Goal: Task Accomplishment & Management: Use online tool/utility

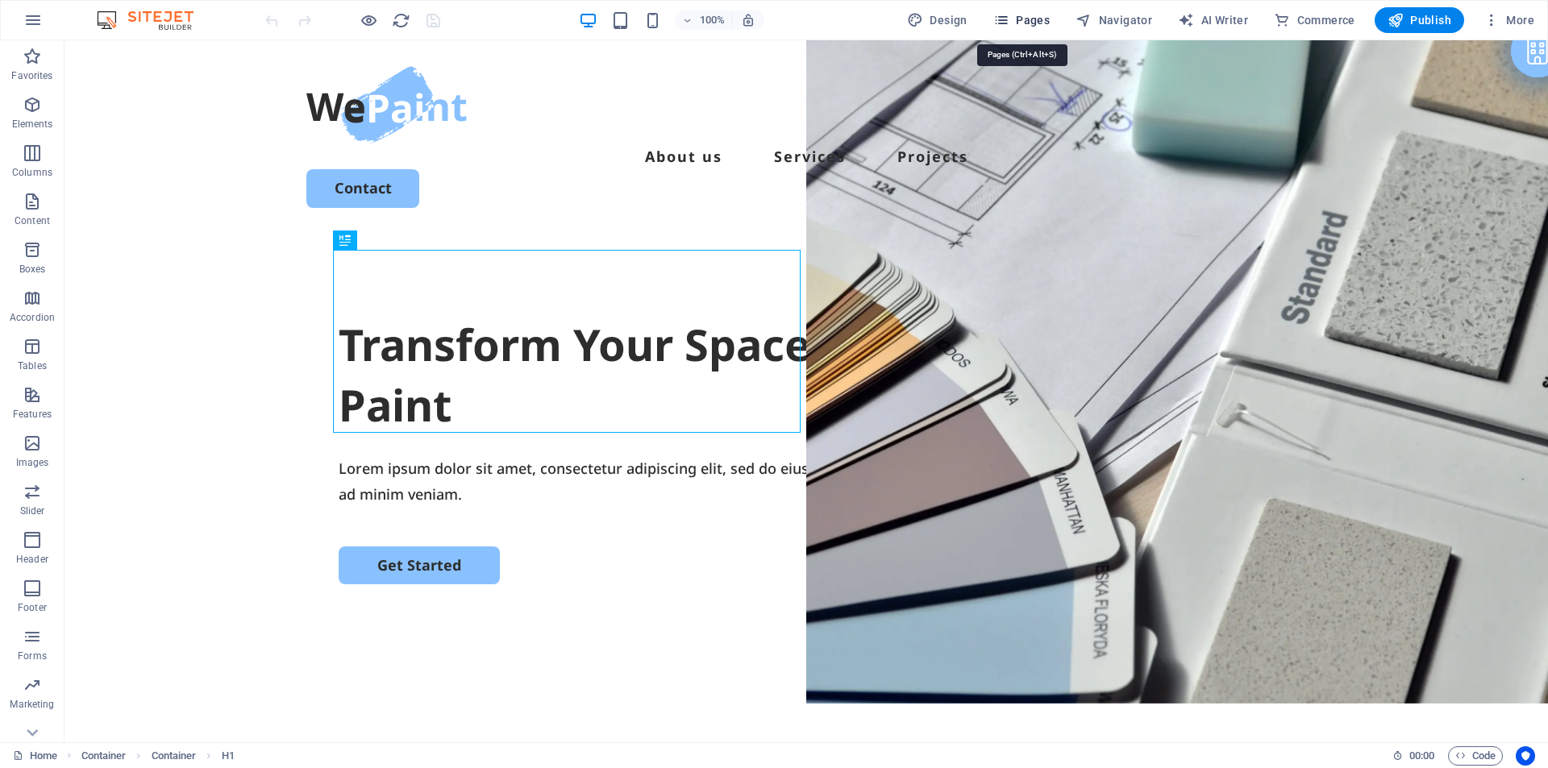
click at [1039, 9] on button "Pages" at bounding box center [1021, 20] width 69 height 26
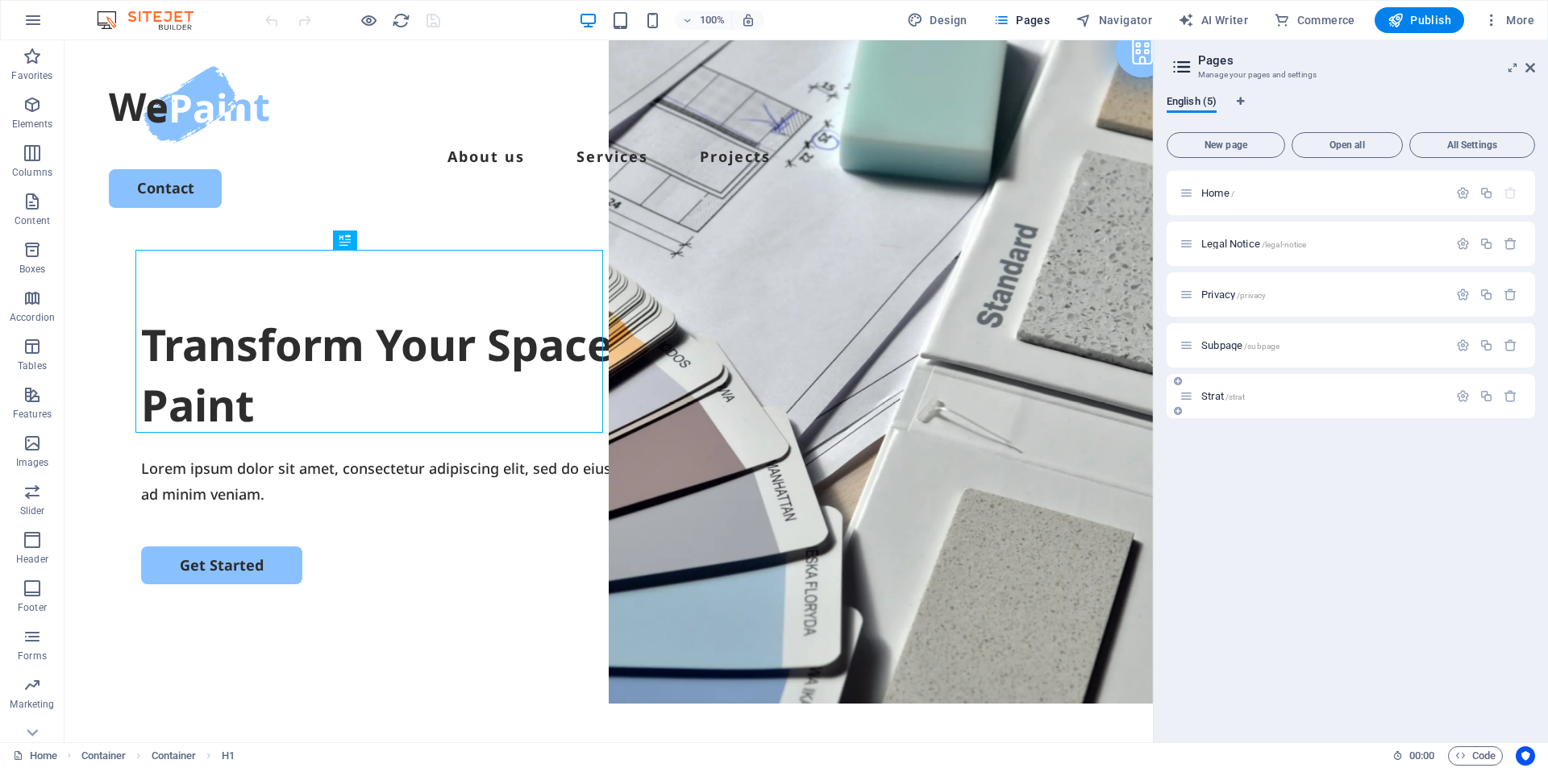
click at [1236, 399] on span "/strat" at bounding box center [1234, 397] width 19 height 9
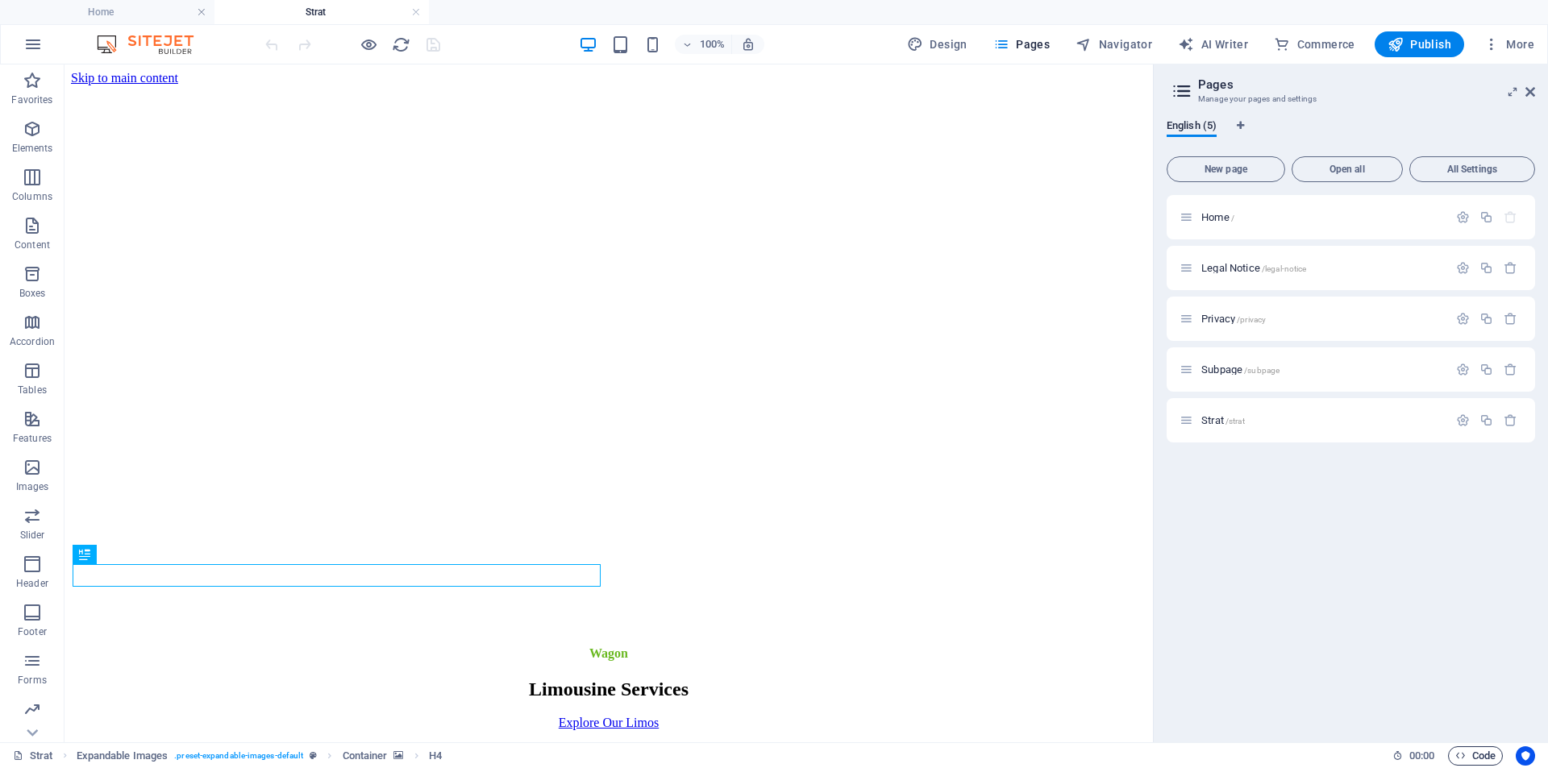
click at [1474, 749] on span "Code" at bounding box center [1475, 755] width 40 height 19
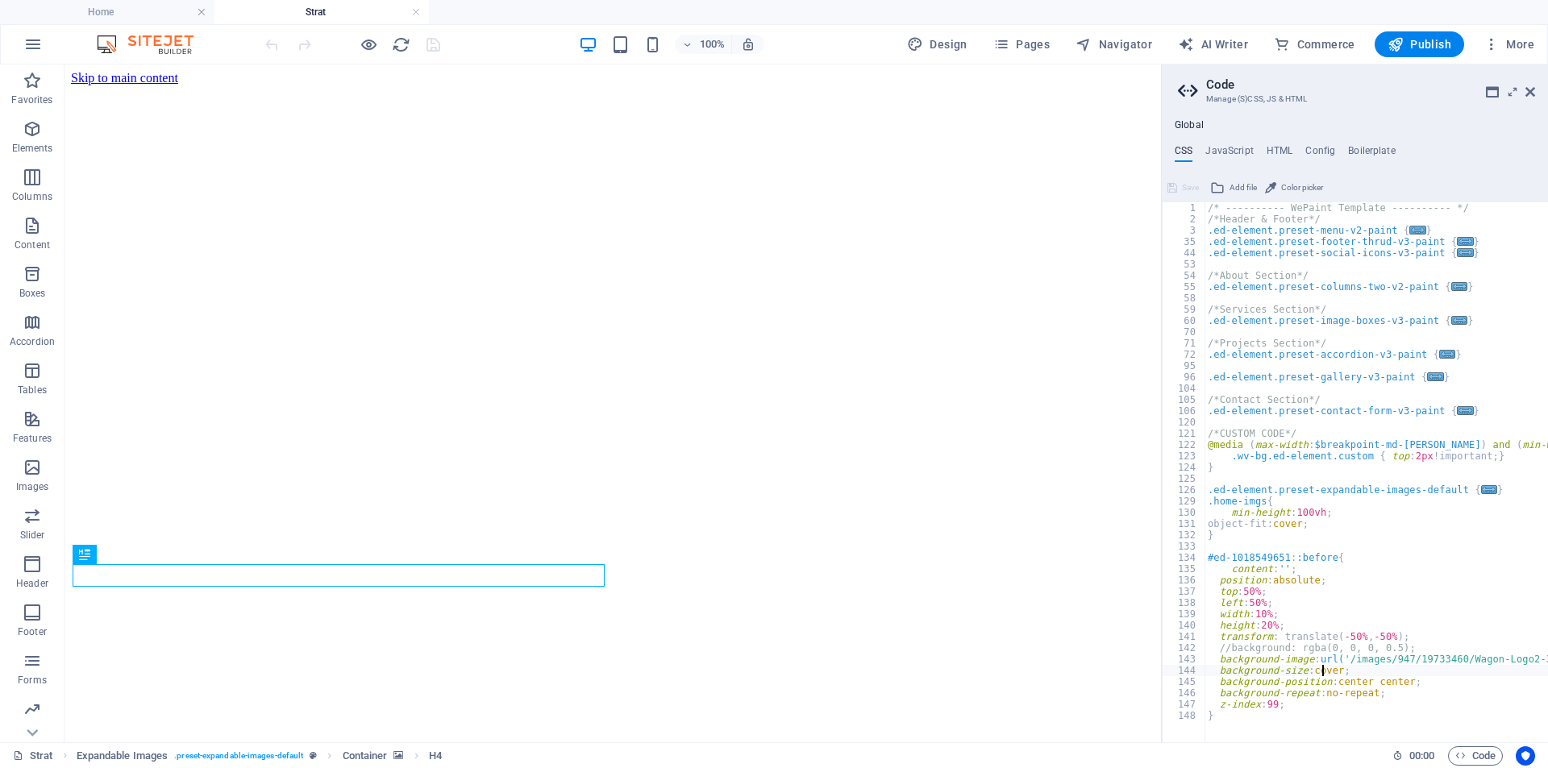
click at [1323, 669] on div "/* ---------- WePaint Template ---------- */ /*Header & Footer*/ .ed-element.pr…" at bounding box center [1443, 477] width 479 height 551
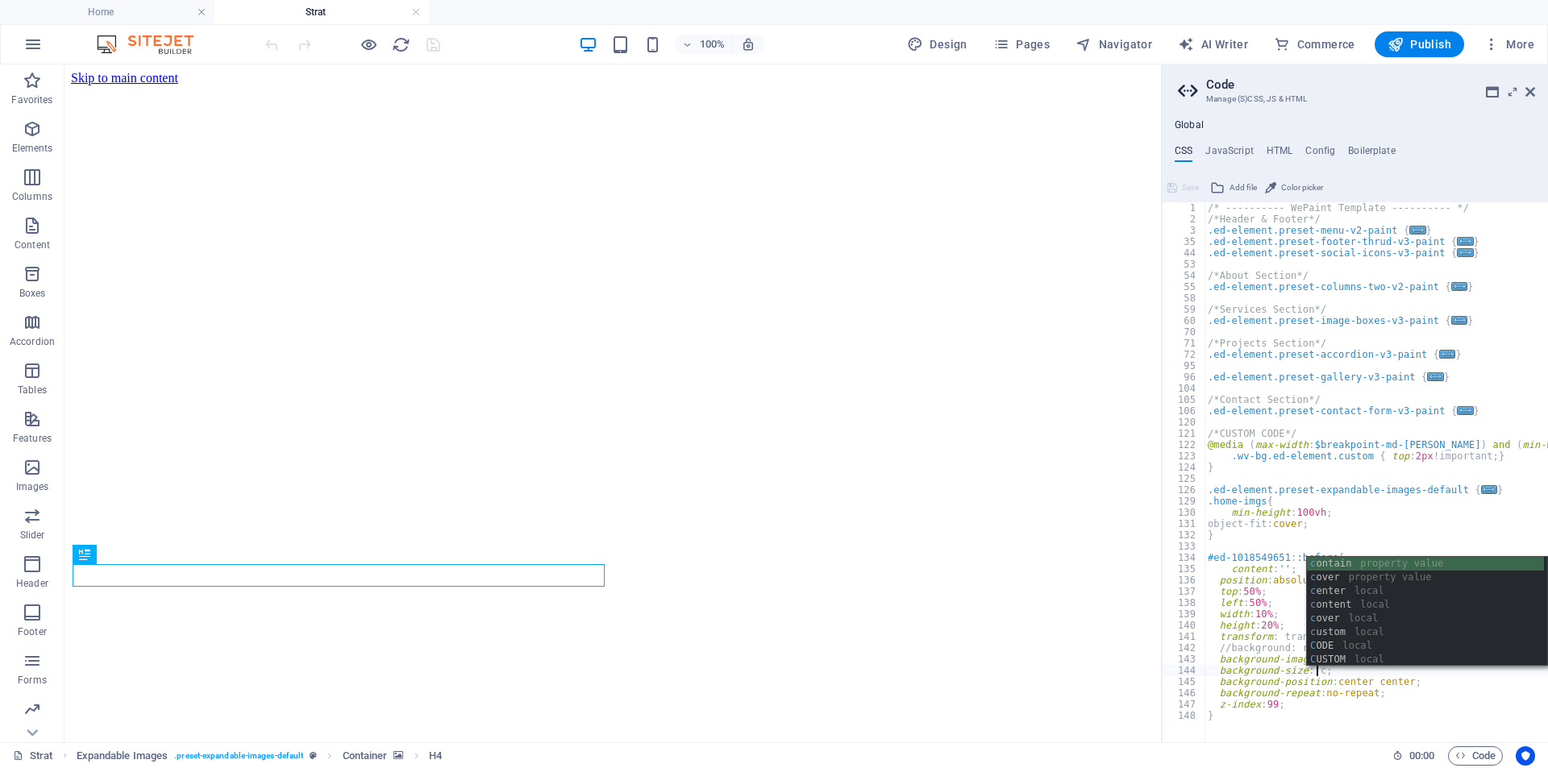
scroll to position [0, 9]
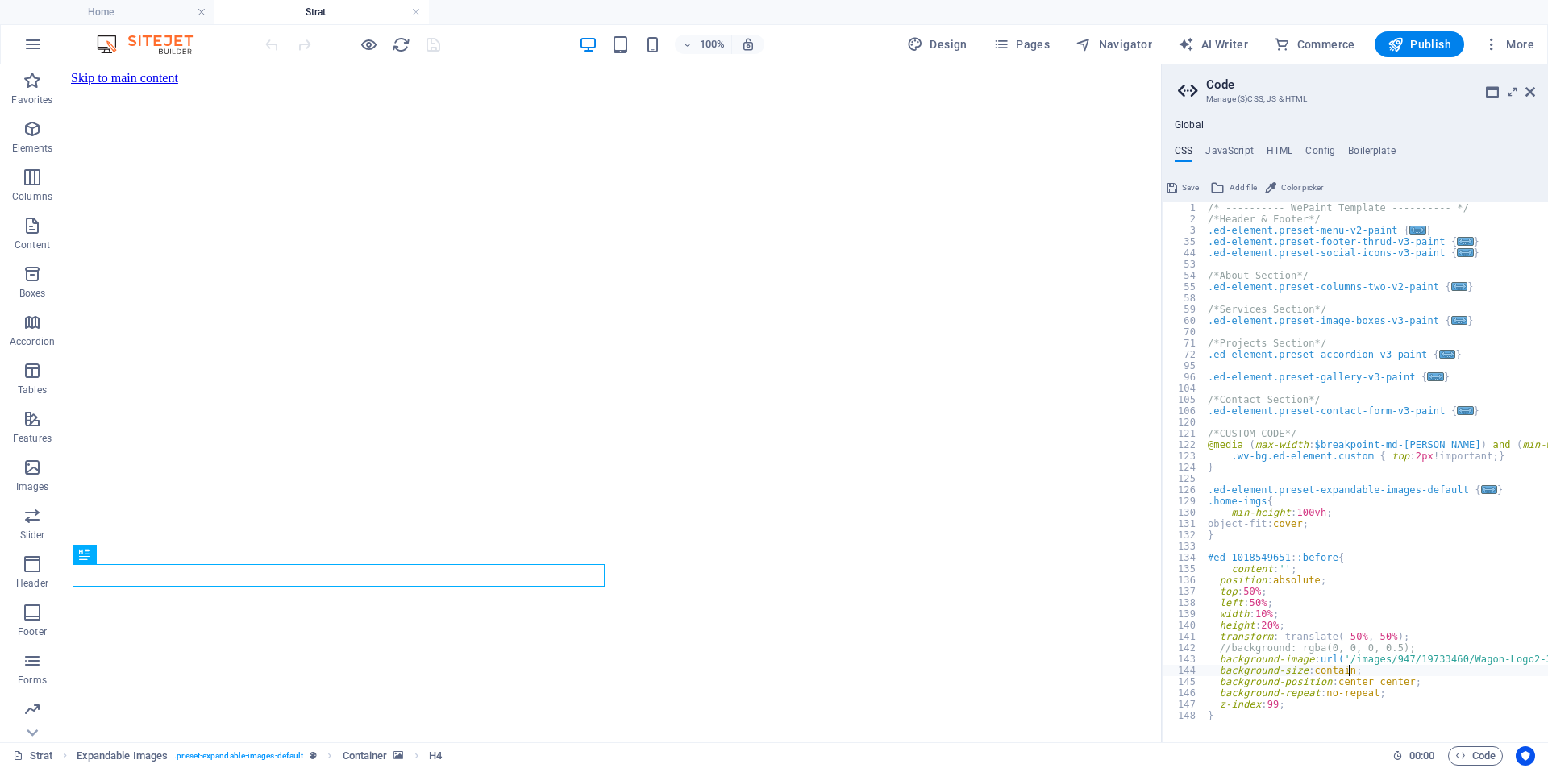
type textarea "background-size: contain;"
click at [473, 36] on div "100% Design Pages Navigator AI Writer Commerce Publish More" at bounding box center [901, 44] width 1278 height 26
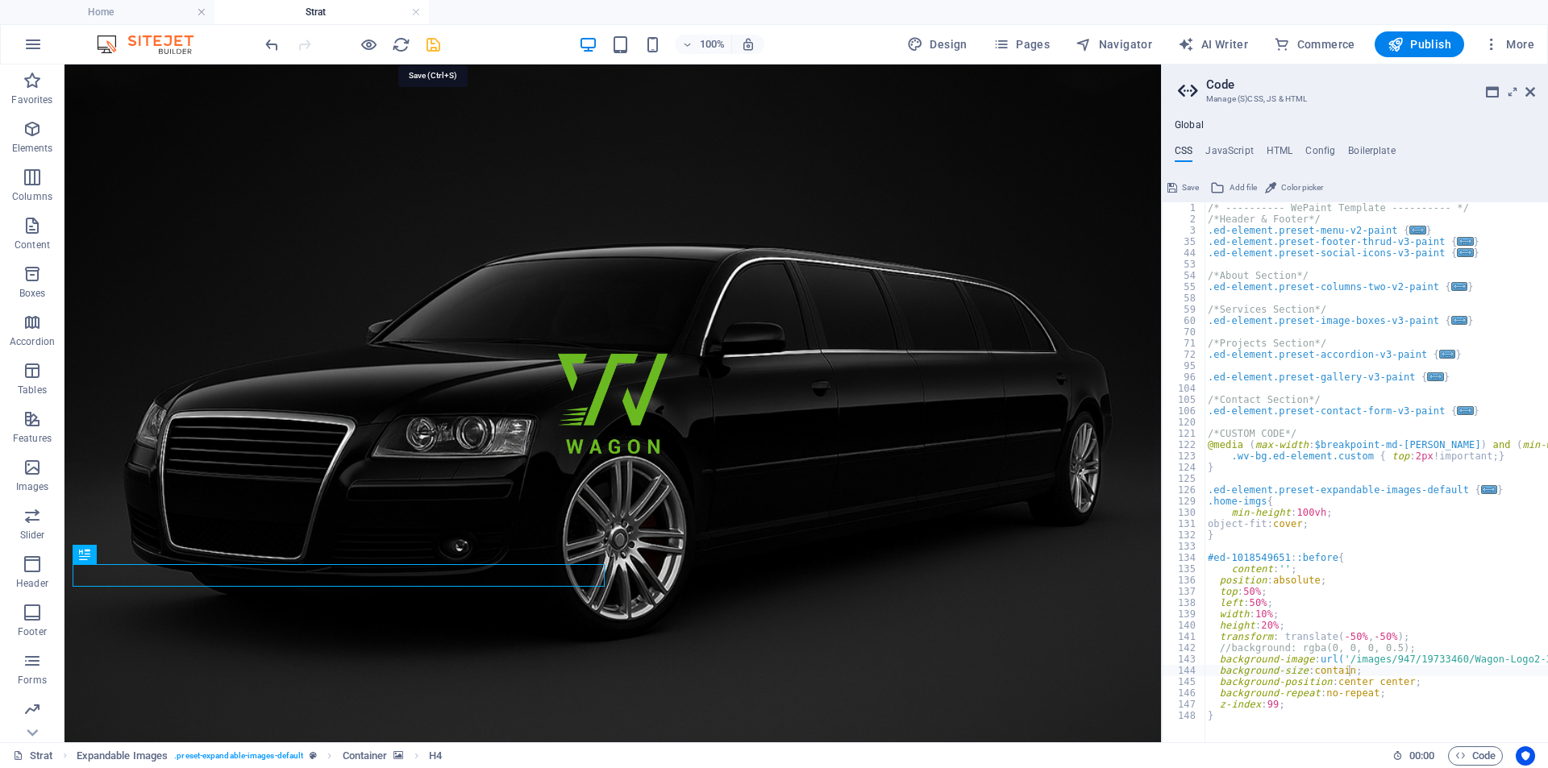
click at [441, 43] on icon "save" at bounding box center [433, 44] width 19 height 19
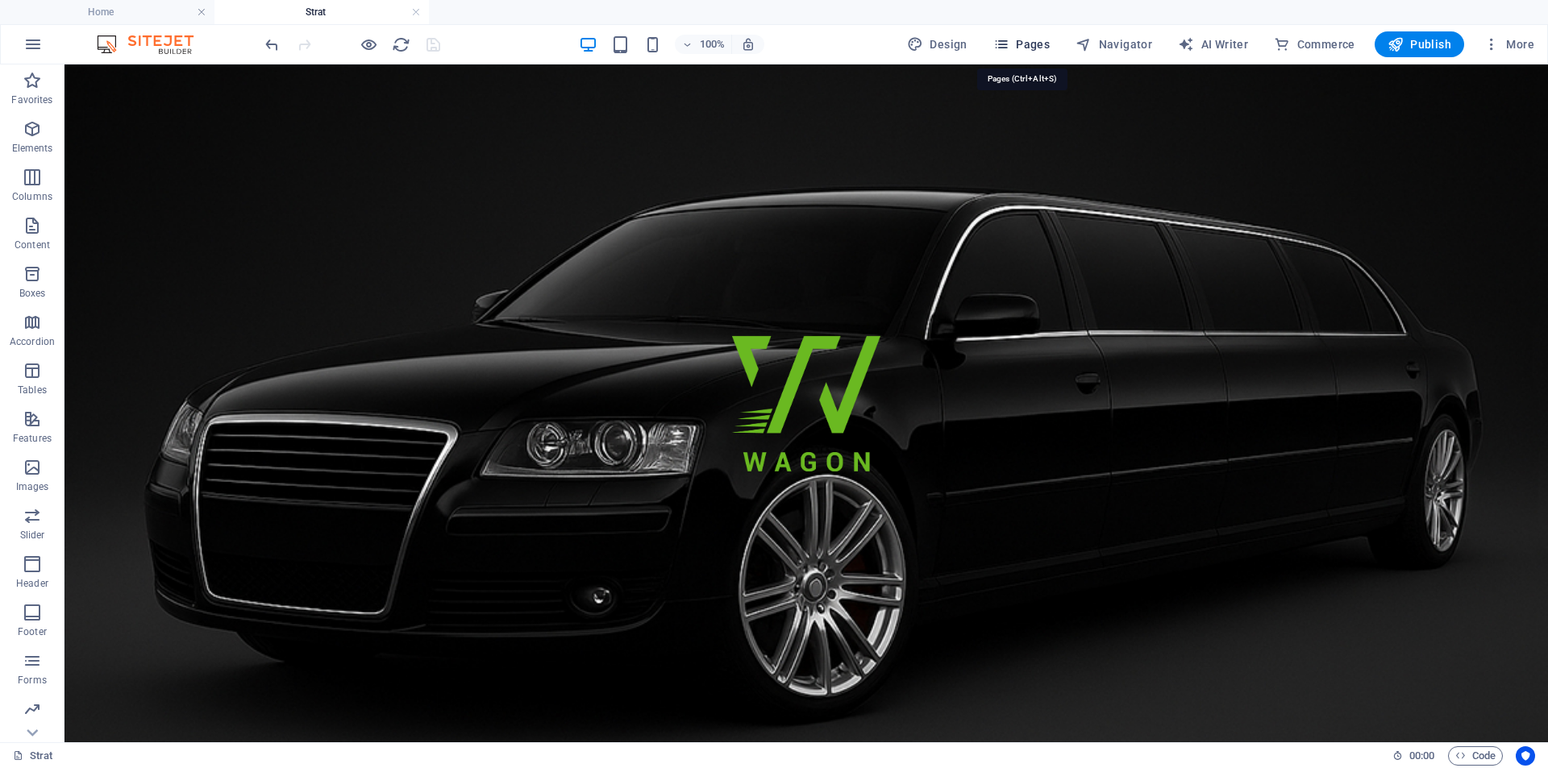
click at [1031, 44] on span "Pages" at bounding box center [1021, 44] width 56 height 16
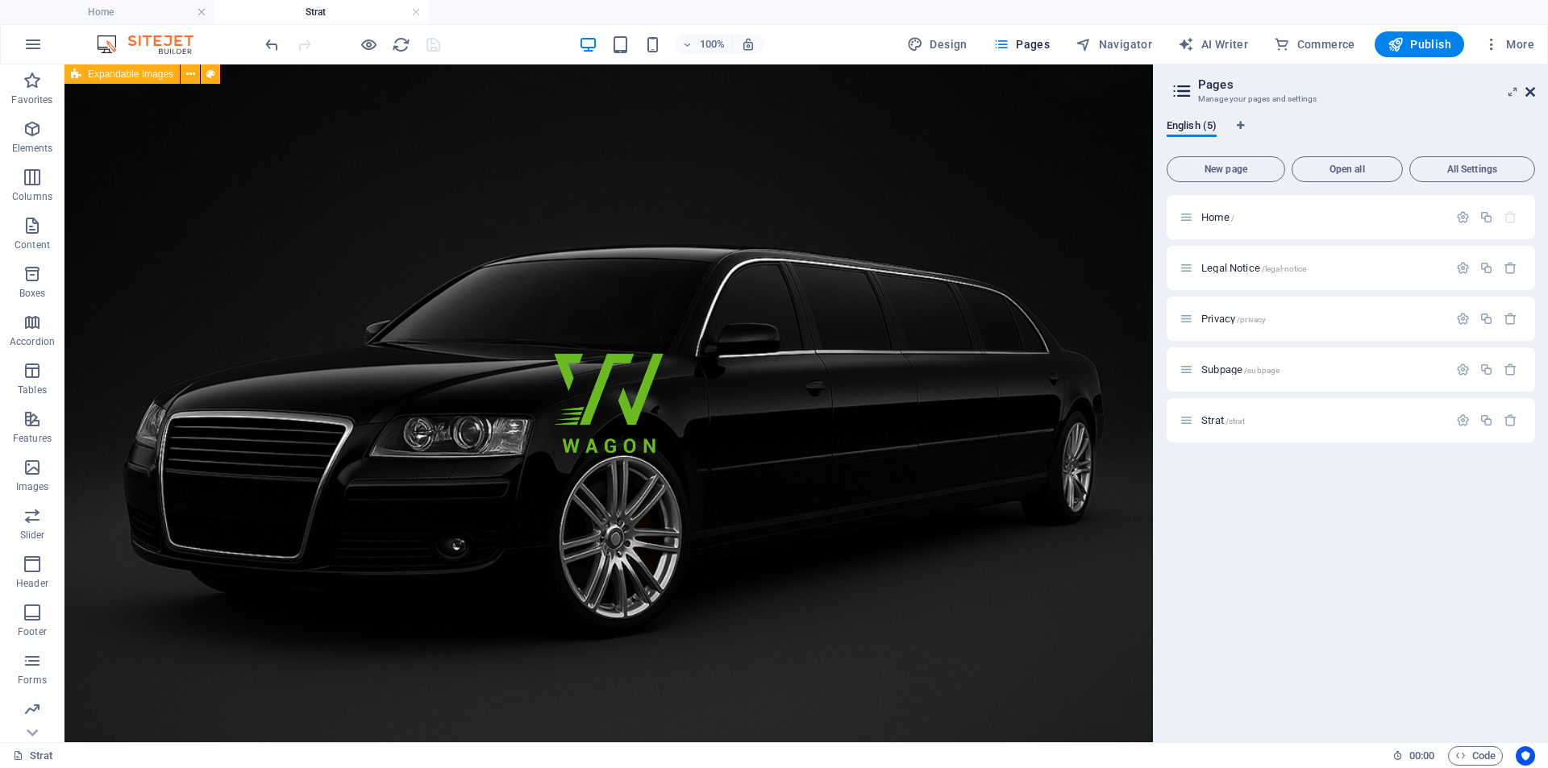
click at [1531, 91] on icon at bounding box center [1530, 91] width 10 height 13
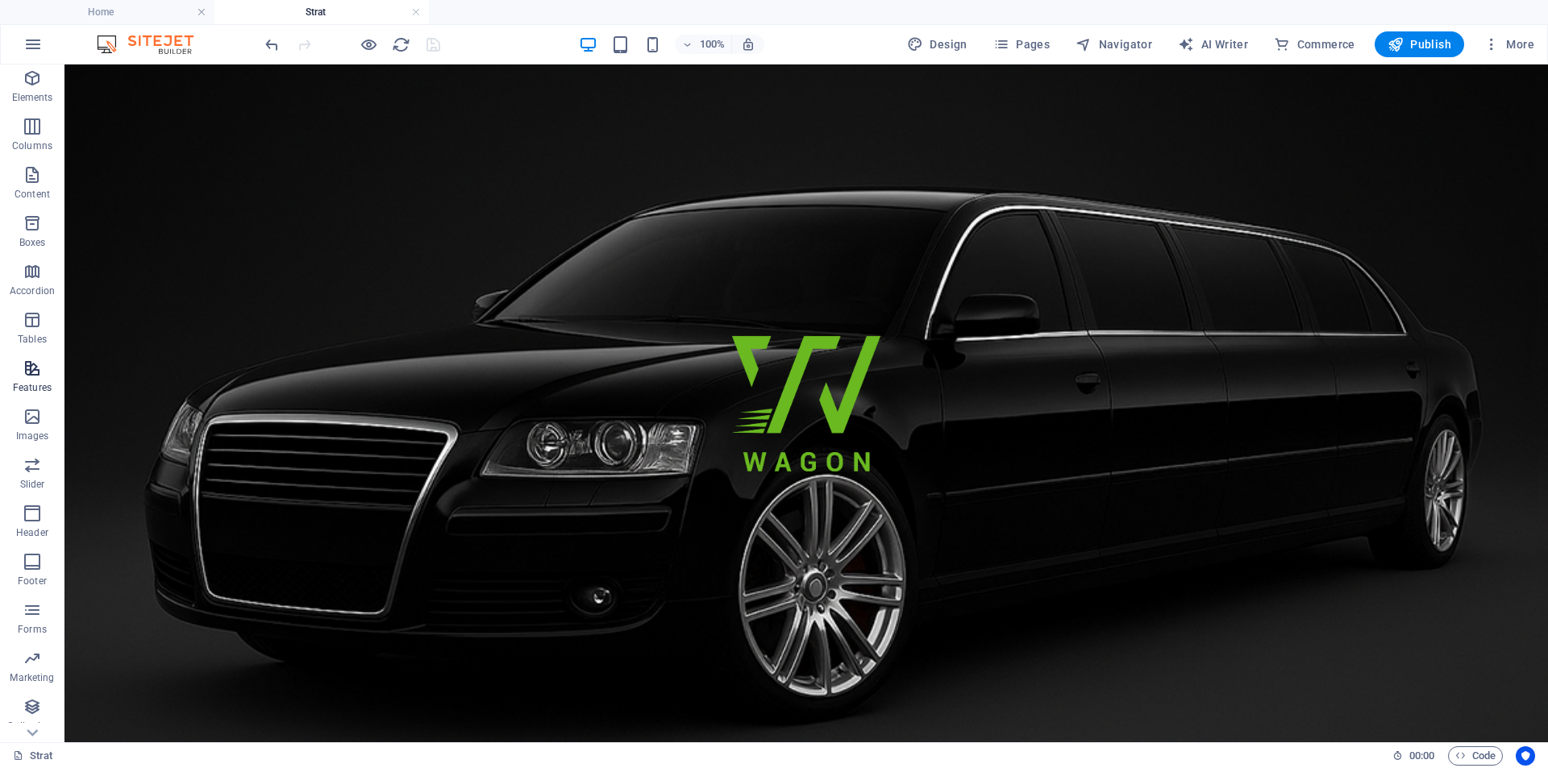
scroll to position [96, 0]
